Goal: Transaction & Acquisition: Purchase product/service

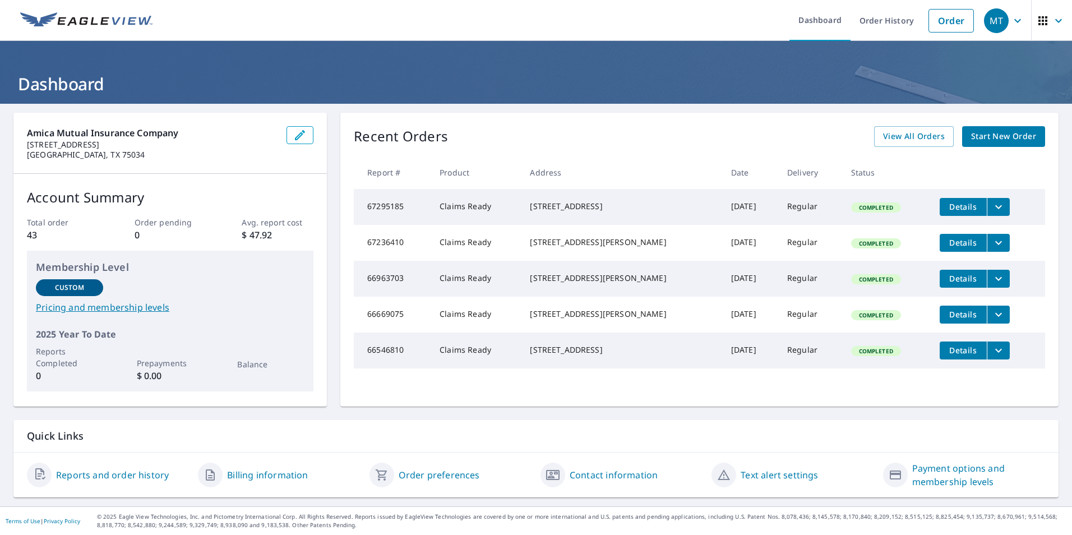
click at [977, 138] on span "Start New Order" at bounding box center [1004, 137] width 65 height 14
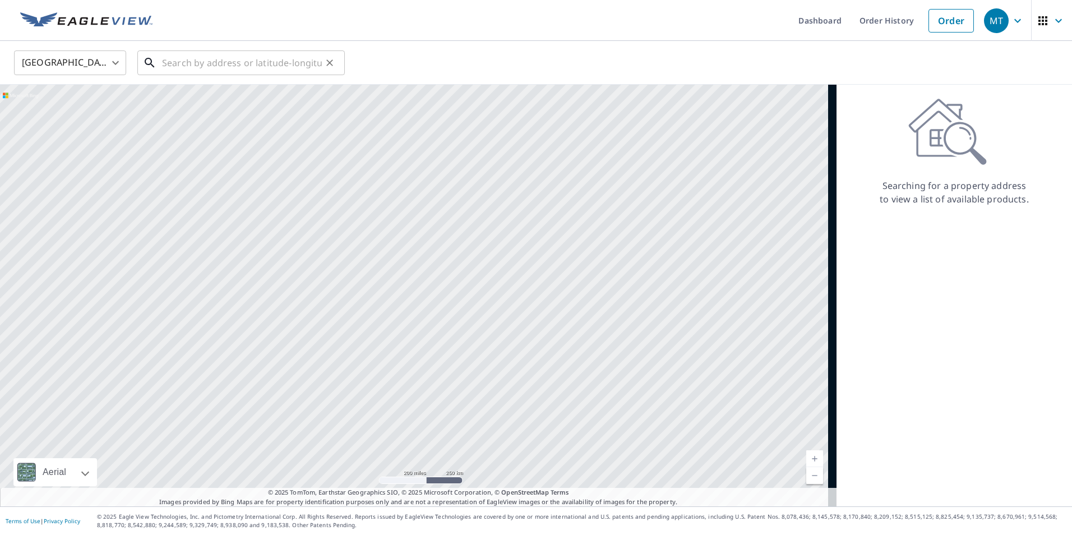
click at [192, 68] on input "text" at bounding box center [242, 62] width 160 height 31
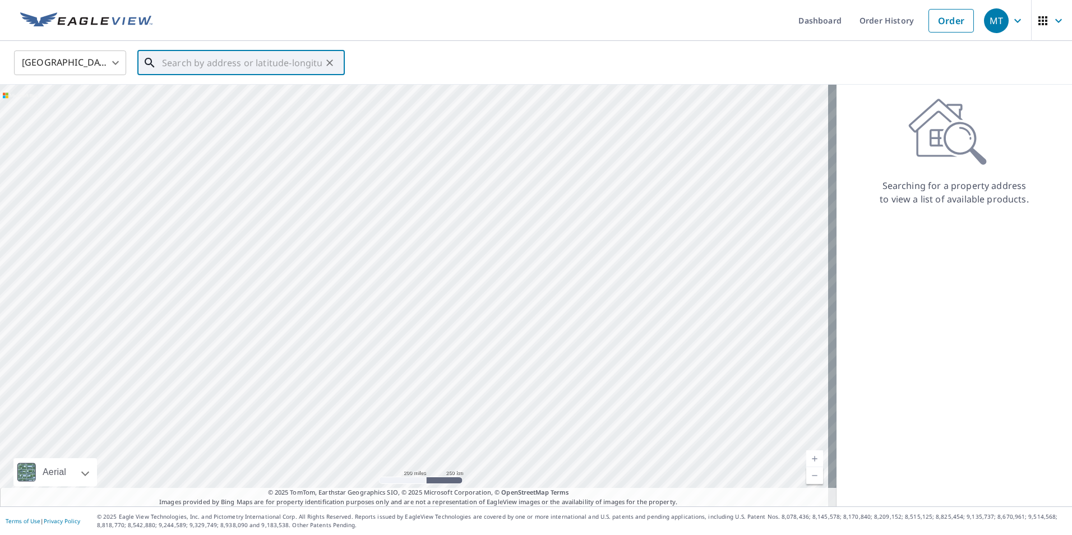
paste input "[STREET_ADDRESS][PERSON_NAME]"
click at [224, 109] on p "[GEOGRAPHIC_DATA]" at bounding box center [248, 107] width 176 height 11
type input "[STREET_ADDRESS][PERSON_NAME][PERSON_NAME]"
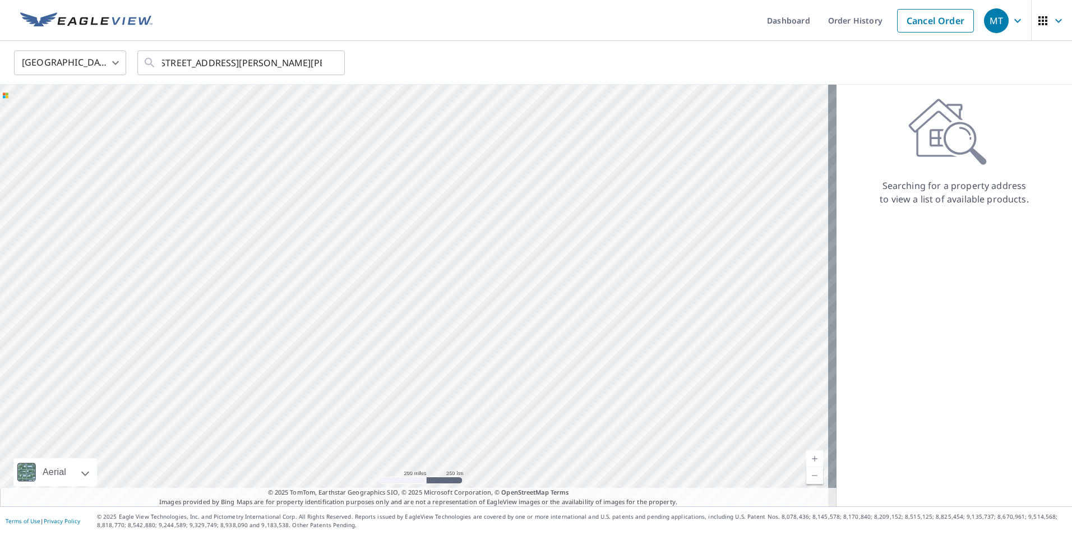
scroll to position [0, 0]
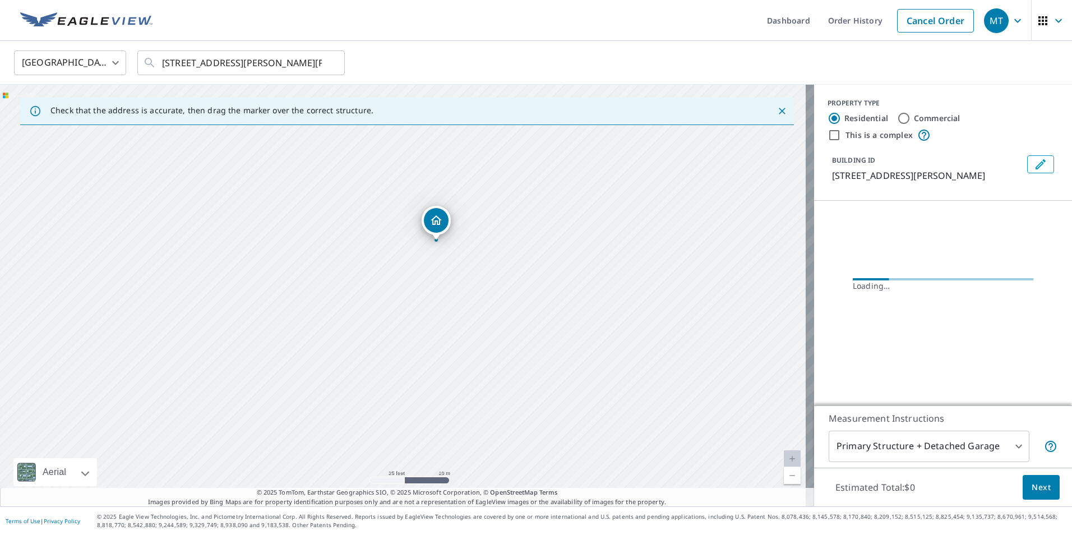
drag, startPoint x: 399, startPoint y: 245, endPoint x: 454, endPoint y: 413, distance: 177.4
click at [452, 422] on div "[STREET_ADDRESS][PERSON_NAME][PERSON_NAME]" at bounding box center [407, 296] width 814 height 422
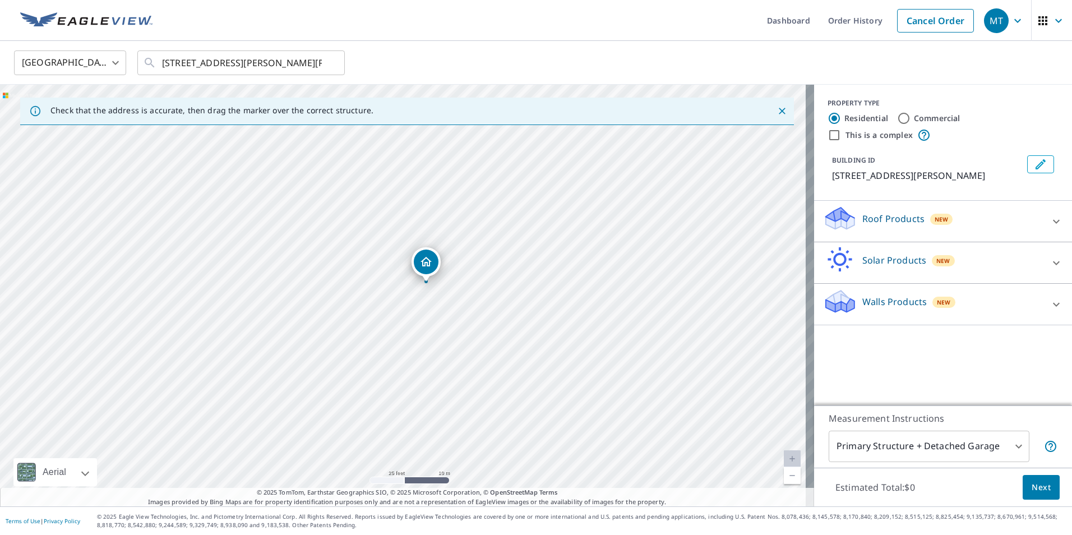
drag, startPoint x: 409, startPoint y: 355, endPoint x: 437, endPoint y: 338, distance: 32.7
click at [437, 338] on div "[STREET_ADDRESS][PERSON_NAME][PERSON_NAME]" at bounding box center [407, 296] width 814 height 422
click at [1039, 232] on div "Roof Products New" at bounding box center [943, 221] width 240 height 32
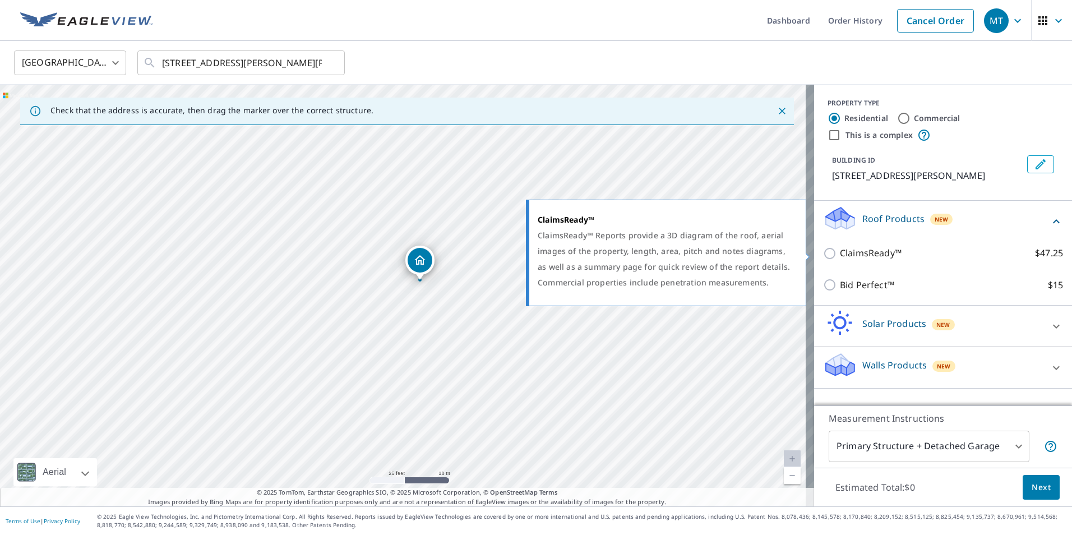
click at [823, 254] on input "ClaimsReady™ $47.25" at bounding box center [831, 253] width 17 height 13
checkbox input "true"
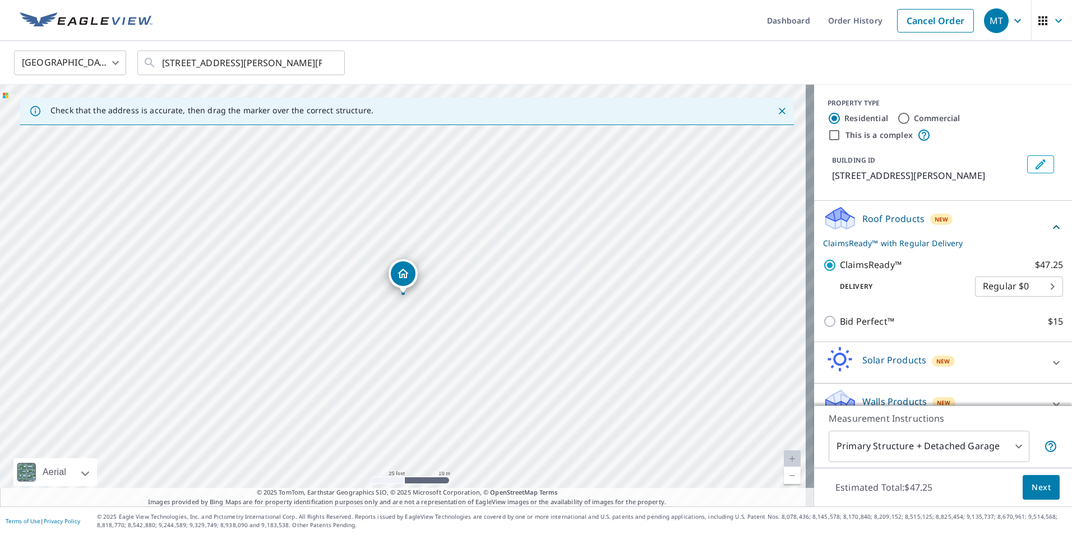
click at [1039, 491] on span "Next" at bounding box center [1041, 488] width 19 height 14
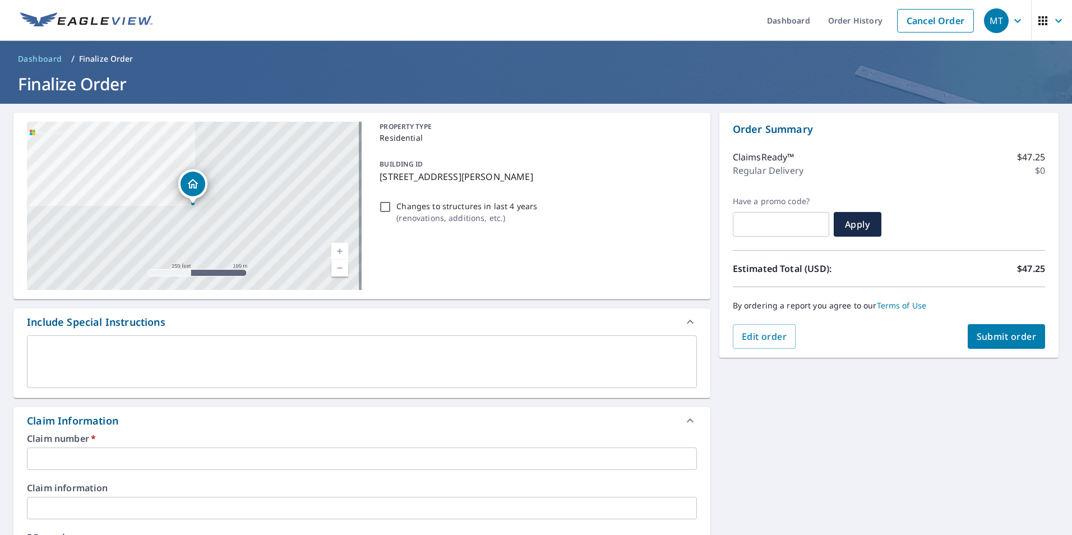
scroll to position [280, 0]
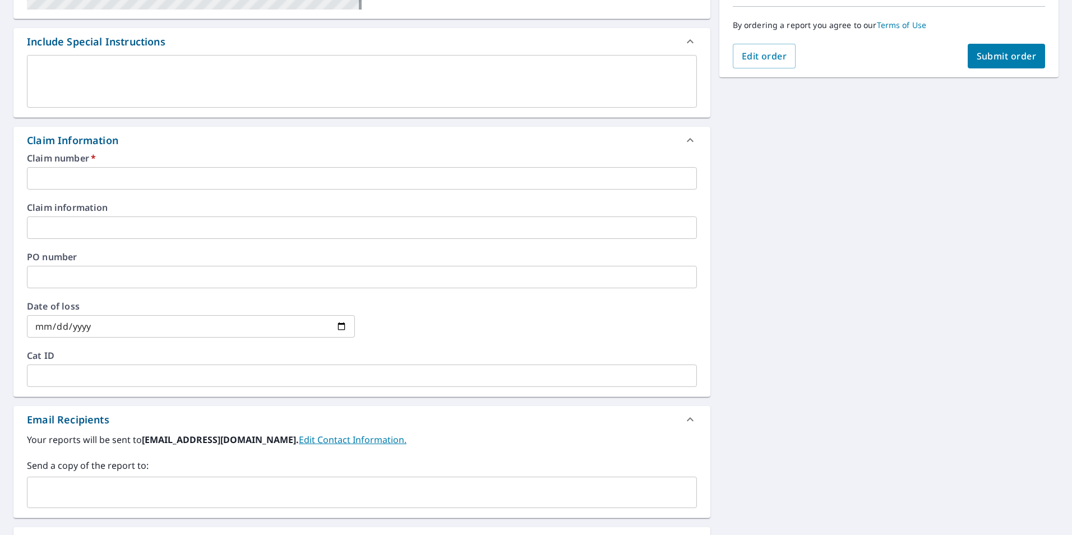
click at [85, 172] on input "text" at bounding box center [362, 178] width 670 height 22
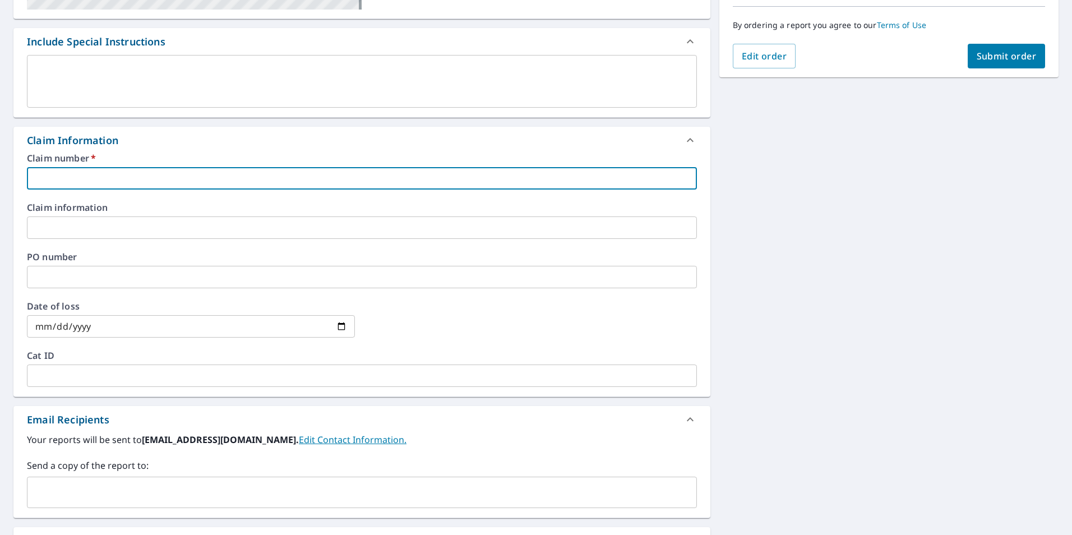
paste input "60010577123"
type input "60010577123"
click at [228, 151] on div "Claim Information" at bounding box center [361, 140] width 697 height 27
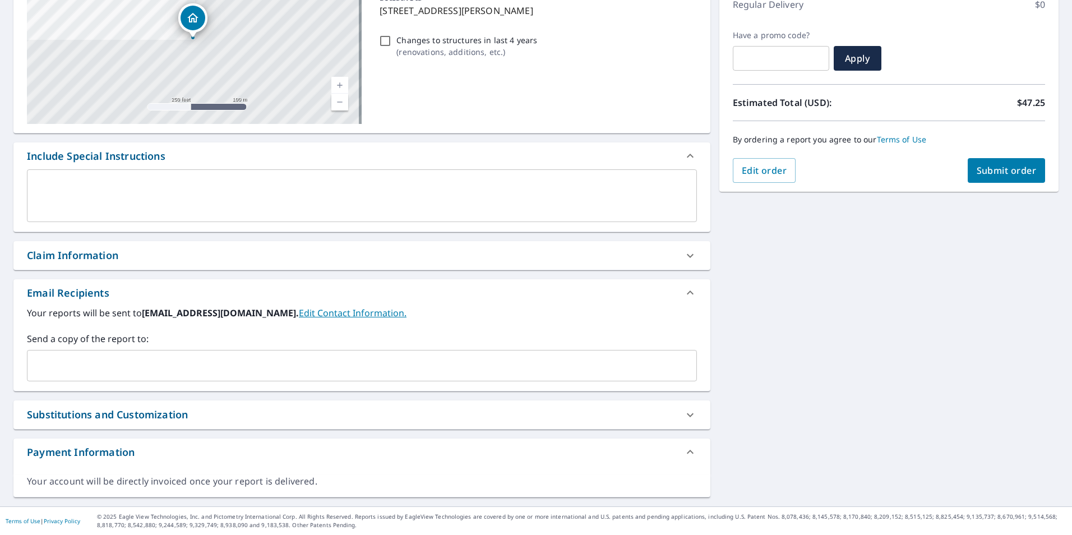
scroll to position [166, 0]
click at [669, 255] on div "Claim Information" at bounding box center [352, 255] width 650 height 15
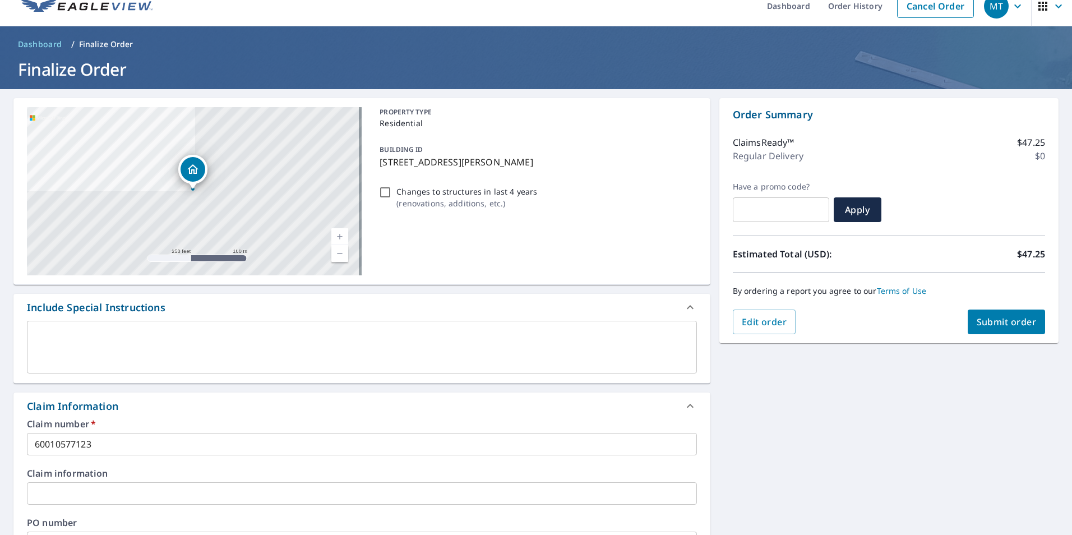
scroll to position [0, 0]
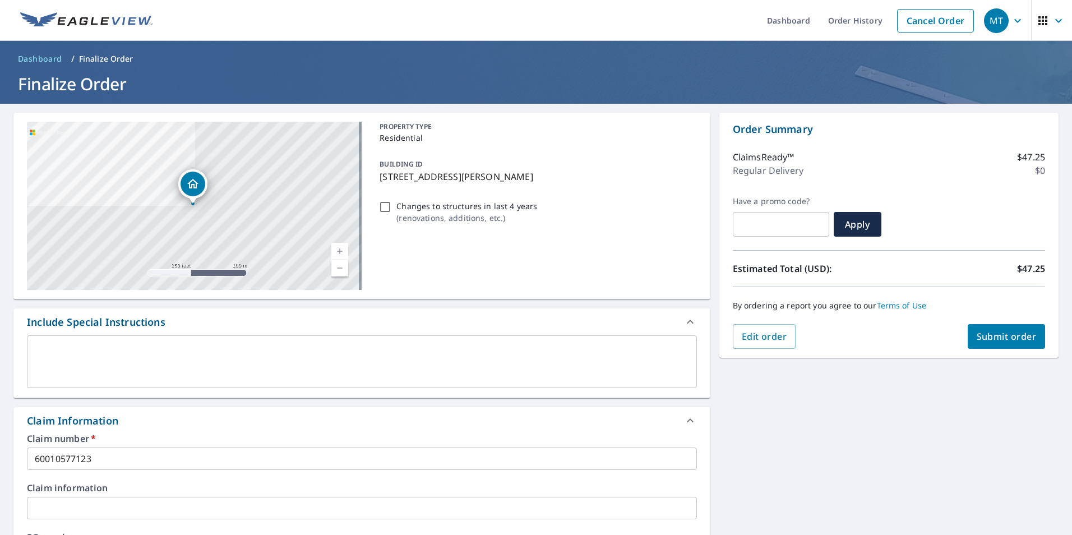
click at [988, 338] on span "Submit order" at bounding box center [1007, 336] width 60 height 12
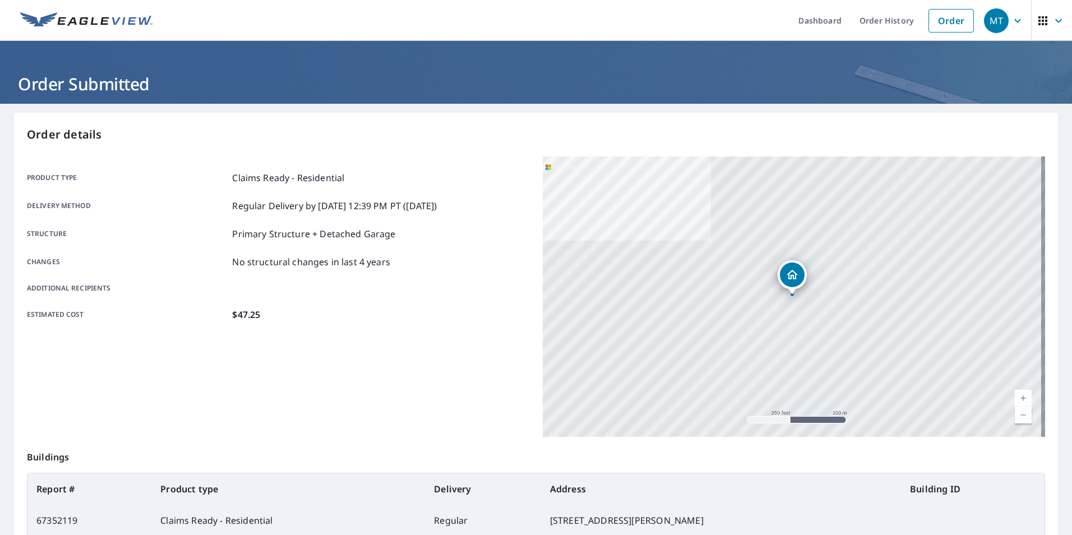
scroll to position [125, 0]
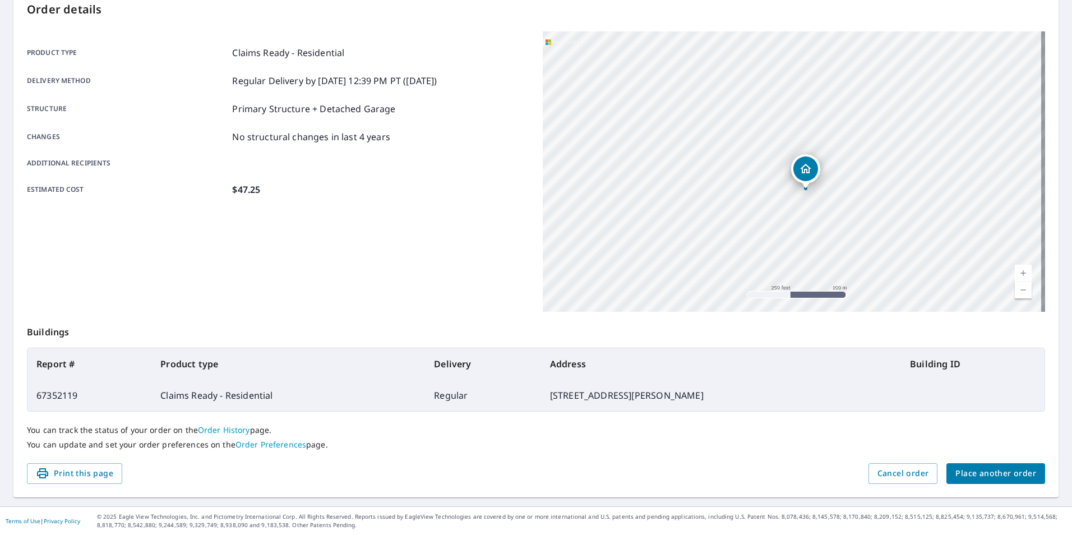
drag, startPoint x: 785, startPoint y: 210, endPoint x: 750, endPoint y: 251, distance: 53.7
click at [750, 251] on div "[STREET_ADDRESS][PERSON_NAME][PERSON_NAME]" at bounding box center [794, 171] width 503 height 280
drag, startPoint x: 772, startPoint y: 221, endPoint x: 640, endPoint y: 263, distance: 138.7
click at [646, 263] on div "[STREET_ADDRESS][PERSON_NAME][PERSON_NAME]" at bounding box center [794, 171] width 503 height 280
drag, startPoint x: 720, startPoint y: 228, endPoint x: 741, endPoint y: 224, distance: 21.8
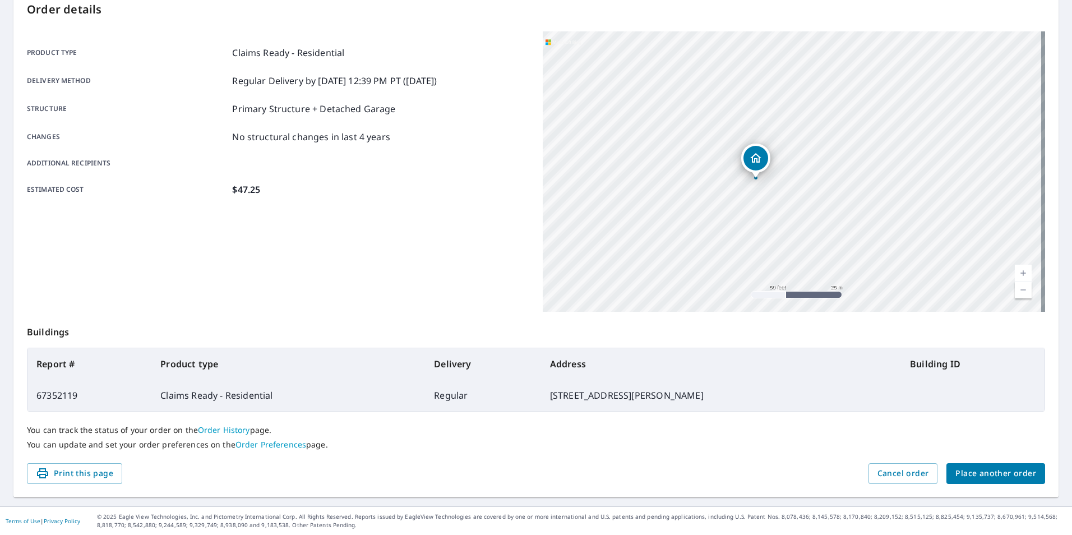
click at [741, 224] on div "[STREET_ADDRESS][PERSON_NAME][PERSON_NAME]" at bounding box center [794, 171] width 503 height 280
drag, startPoint x: 645, startPoint y: 268, endPoint x: 607, endPoint y: 292, distance: 45.4
click at [607, 292] on div "[STREET_ADDRESS][PERSON_NAME][PERSON_NAME]" at bounding box center [794, 171] width 503 height 280
click at [407, 274] on div "Product type Claims Ready - Residential Delivery method Regular Delivery by [DA…" at bounding box center [278, 171] width 503 height 280
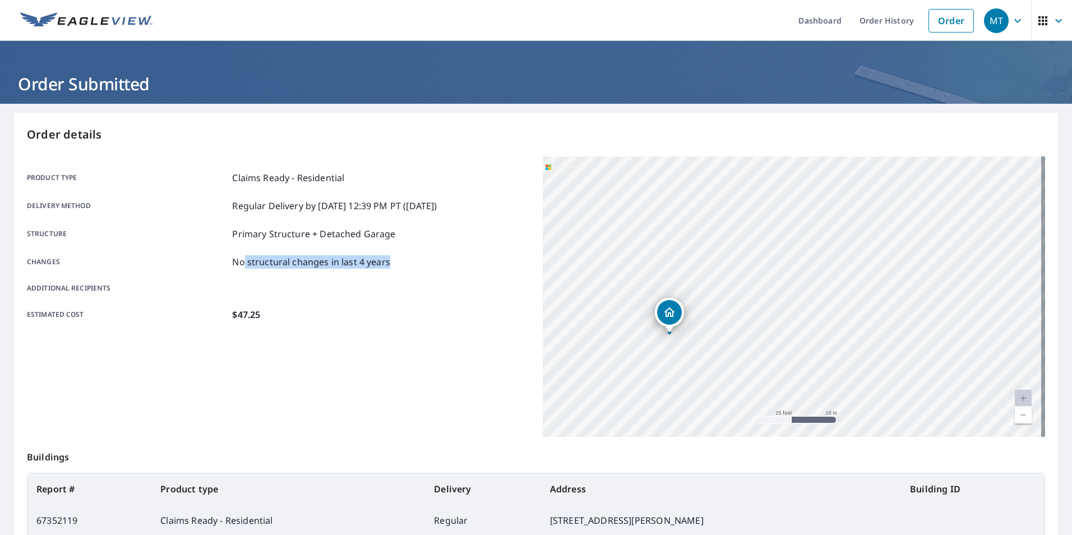
drag, startPoint x: 390, startPoint y: 258, endPoint x: 244, endPoint y: 262, distance: 145.9
click at [244, 262] on div "Changes No structural changes in last 4 years" at bounding box center [278, 261] width 503 height 13
drag, startPoint x: 244, startPoint y: 262, endPoint x: 227, endPoint y: 231, distance: 35.6
click at [227, 231] on div "Structure Primary Structure + Detached Garage" at bounding box center [278, 233] width 503 height 13
drag, startPoint x: 241, startPoint y: 235, endPoint x: 340, endPoint y: 236, distance: 98.7
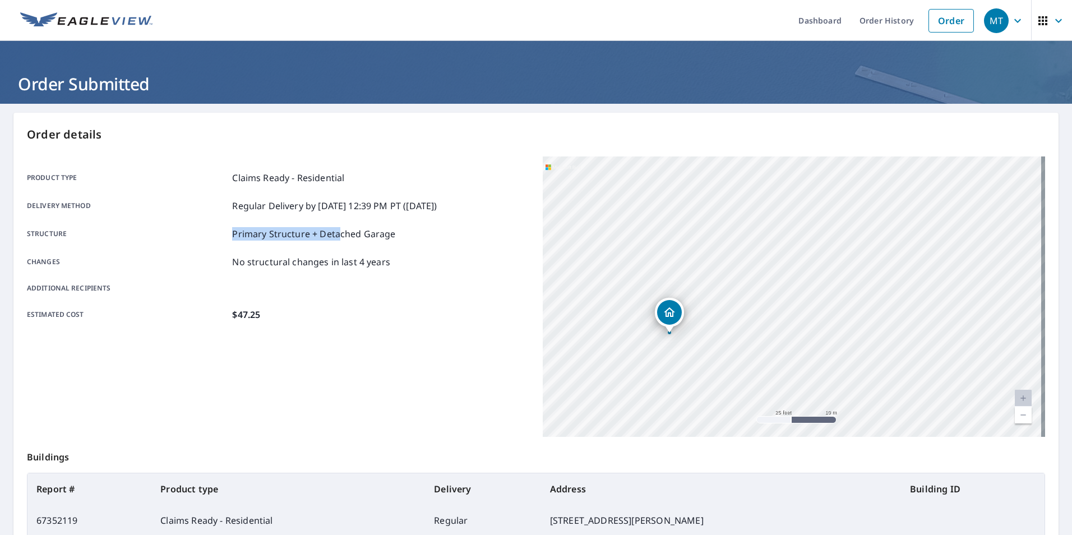
click at [340, 236] on div "Structure Primary Structure + Detached Garage" at bounding box center [278, 233] width 503 height 13
drag, startPoint x: 340, startPoint y: 236, endPoint x: 350, endPoint y: 257, distance: 23.6
click at [350, 257] on p "No structural changes in last 4 years" at bounding box center [311, 261] width 158 height 13
